Goal: Task Accomplishment & Management: Manage account settings

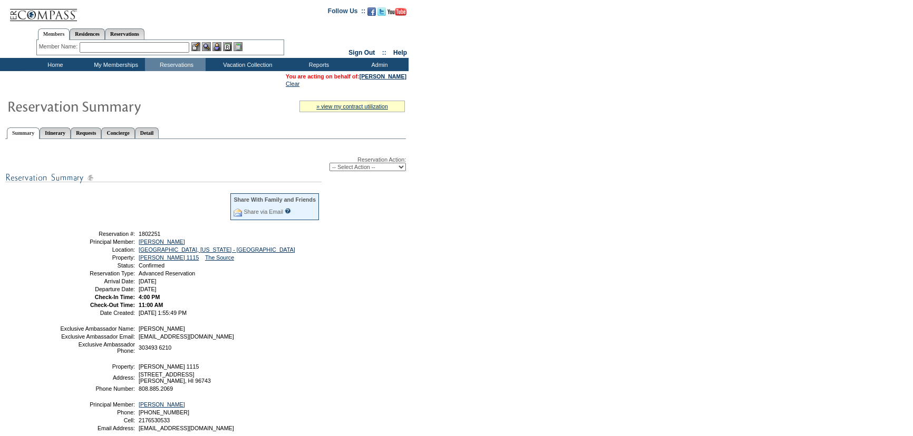
click at [379, 164] on select "-- Select Action -- Modify Reservation Dates Modify Reservation Cost Modify Occ…" at bounding box center [367, 167] width 76 height 8
select select "CancelRes"
click at [329, 163] on select "-- Select Action -- Modify Reservation Dates Modify Reservation Cost Modify Occ…" at bounding box center [367, 167] width 76 height 8
click at [525, 243] on form "Follow Us ::" at bounding box center [456, 256] width 913 height 513
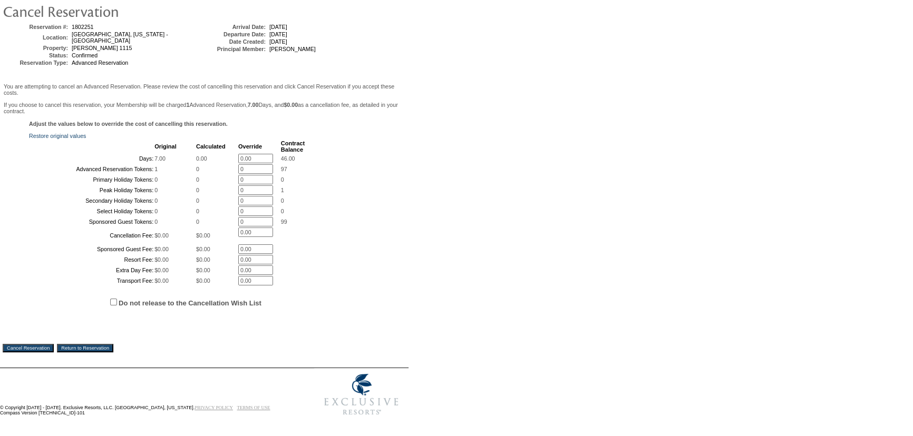
scroll to position [172, 0]
click at [111, 302] on input "Do not release to the Cancellation Wish List" at bounding box center [113, 302] width 7 height 7
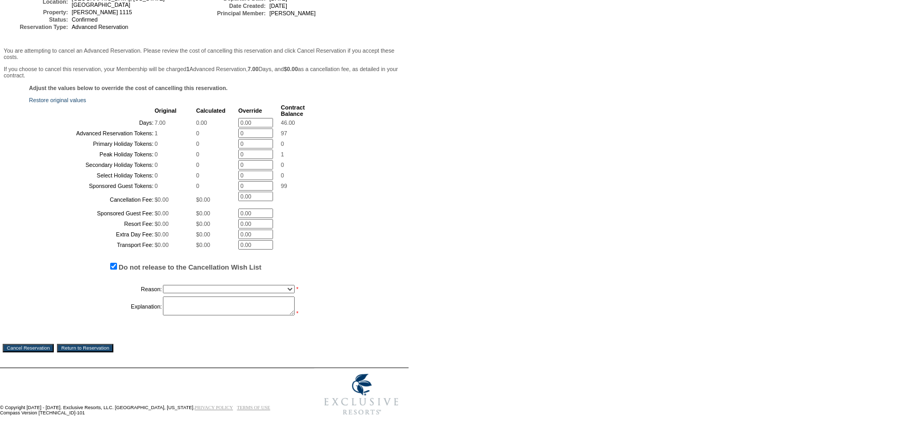
click at [115, 270] on input "Do not release to the Cancellation Wish List" at bounding box center [113, 266] width 7 height 7
checkbox input "false"
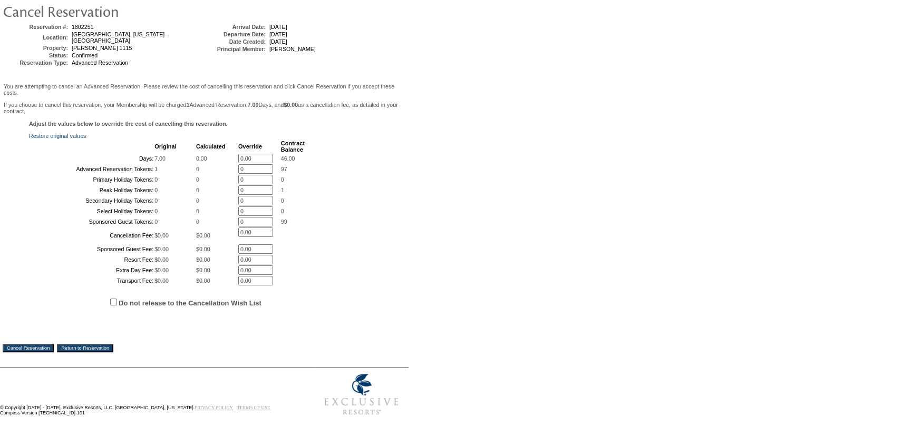
click at [44, 340] on div "Cancel Reservation Return to Reservation" at bounding box center [204, 340] width 403 height 24
click at [44, 342] on div "Cancel Reservation Return to Reservation" at bounding box center [204, 340] width 403 height 24
click at [46, 344] on input "Cancel Reservation" at bounding box center [28, 348] width 51 height 8
